Goal: Task Accomplishment & Management: Manage account settings

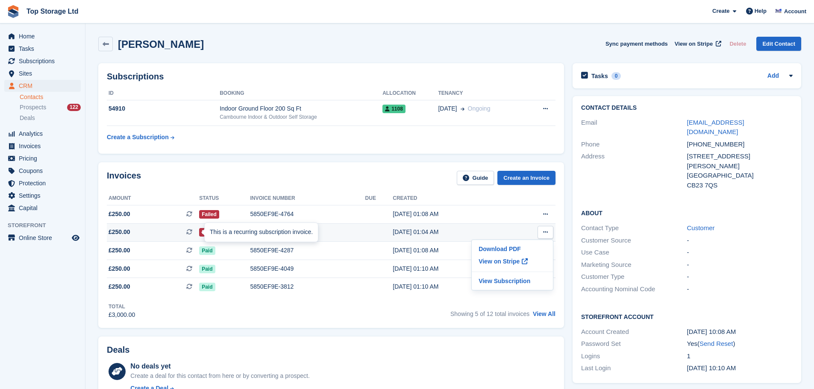
click at [296, 235] on div "This is a recurring subscription invoice." at bounding box center [261, 232] width 113 height 19
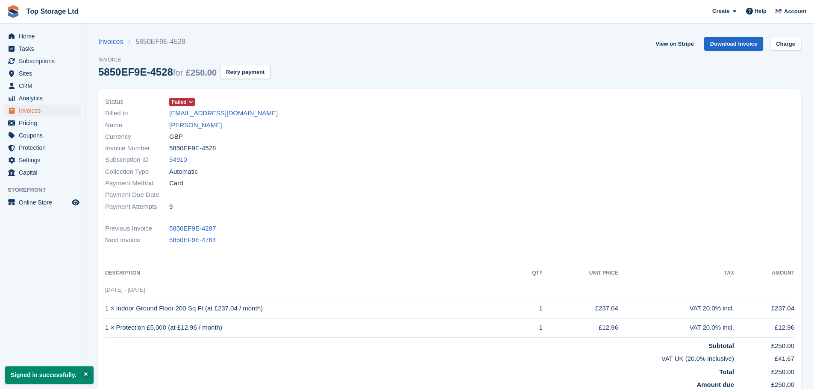
click at [188, 99] on span at bounding box center [191, 102] width 7 height 7
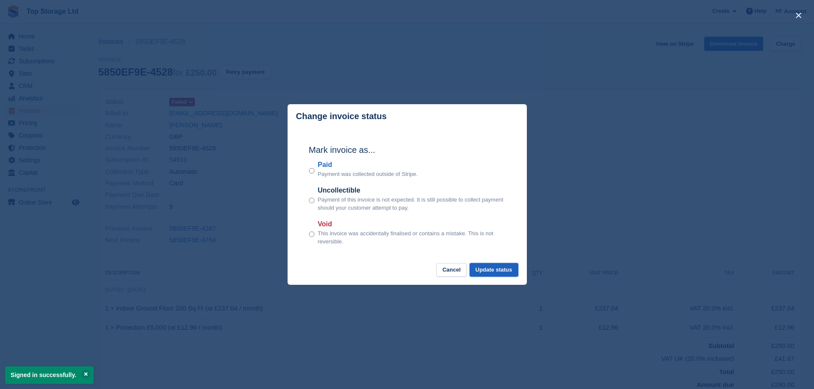
click at [503, 276] on button "Update status" at bounding box center [494, 270] width 49 height 14
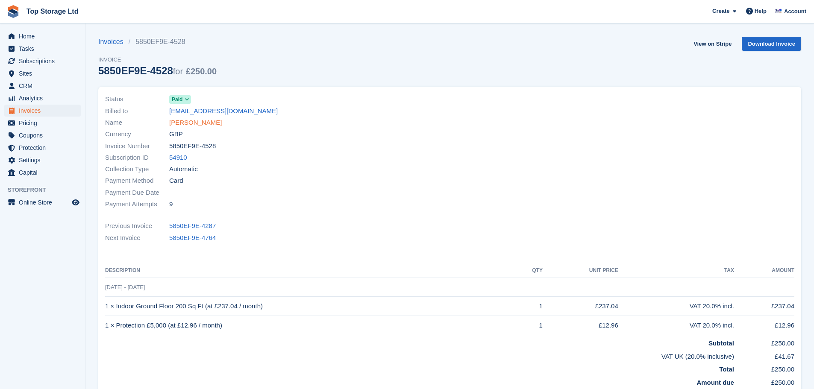
drag, startPoint x: 235, startPoint y: 121, endPoint x: 169, endPoint y: 122, distance: 65.4
click at [169, 122] on div "Name Simangaliso Masuka" at bounding box center [275, 123] width 340 height 12
copy link "Simangaliso Masuka"
drag, startPoint x: 99, startPoint y: 73, endPoint x: 168, endPoint y: 73, distance: 69.2
click at [168, 73] on div "5850EF9E-4528 for £250.00" at bounding box center [157, 71] width 118 height 12
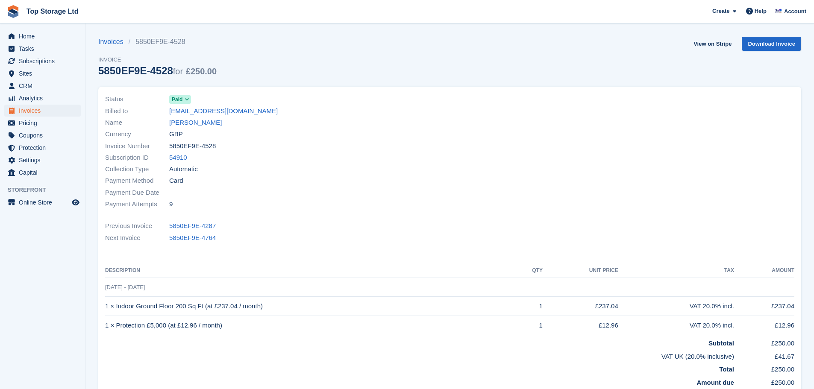
copy div "5850EF9E-4528"
click at [29, 36] on span "Home" at bounding box center [44, 36] width 51 height 12
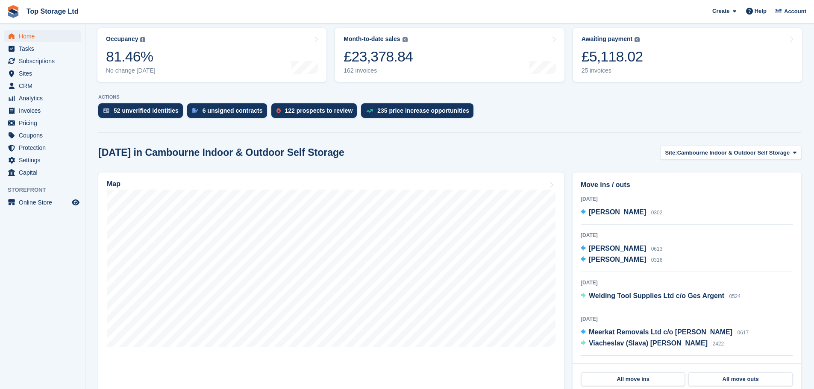
scroll to position [128, 0]
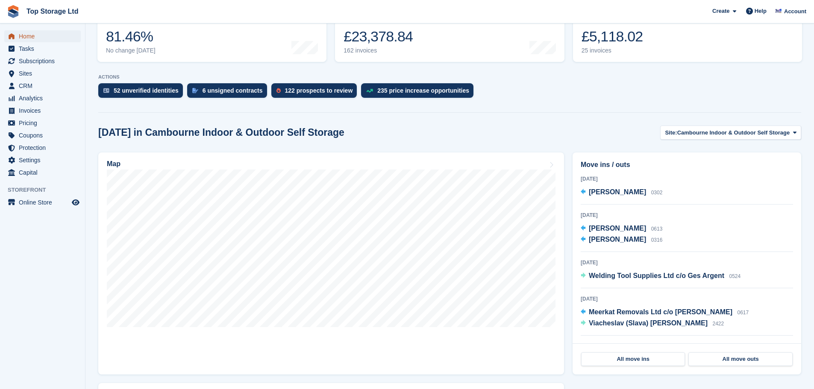
click at [28, 36] on span "Home" at bounding box center [44, 36] width 51 height 12
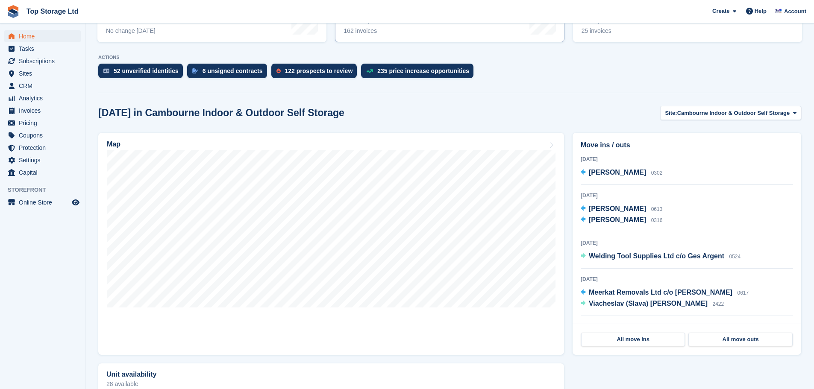
scroll to position [171, 0]
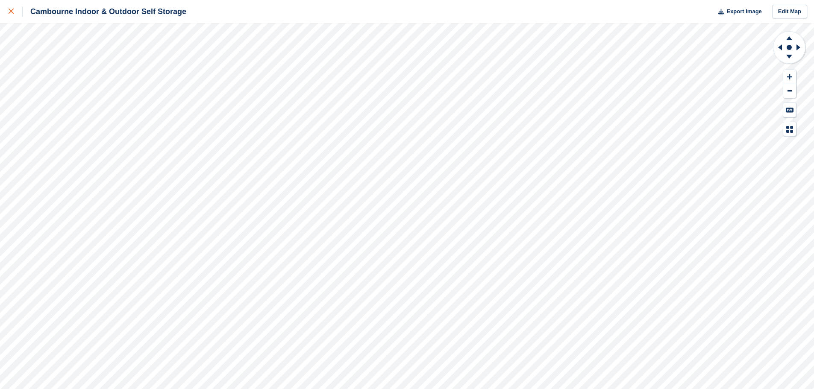
click at [8, 9] on link at bounding box center [11, 11] width 23 height 23
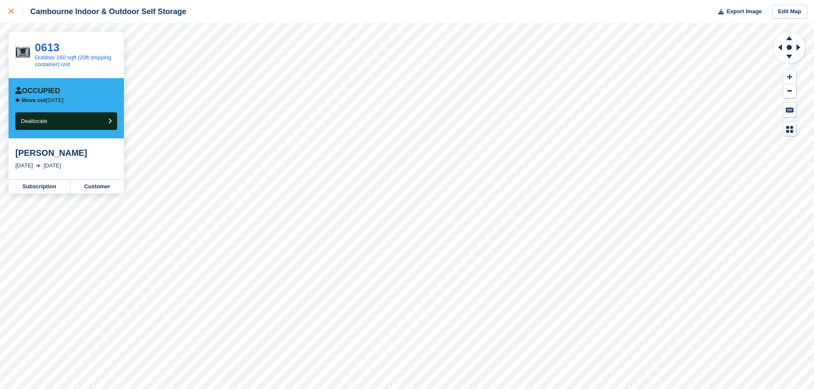
click at [9, 13] on icon at bounding box center [11, 11] width 5 height 5
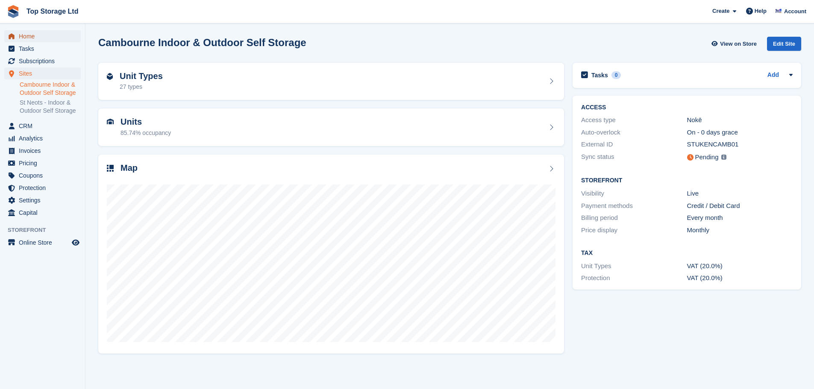
click at [29, 35] on span "Home" at bounding box center [44, 36] width 51 height 12
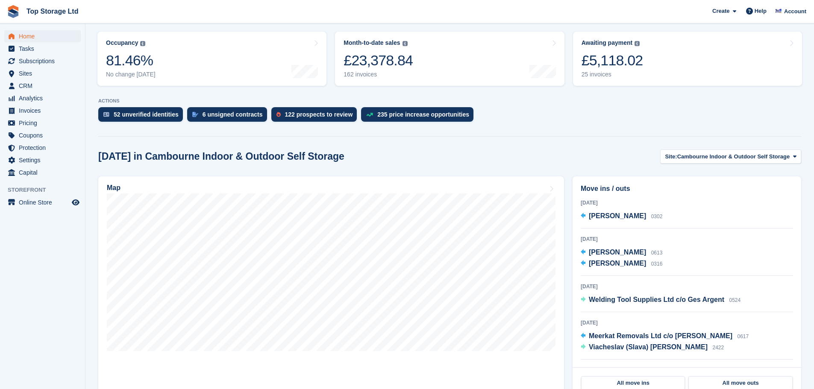
scroll to position [128, 0]
